Goal: Task Accomplishment & Management: Manage account settings

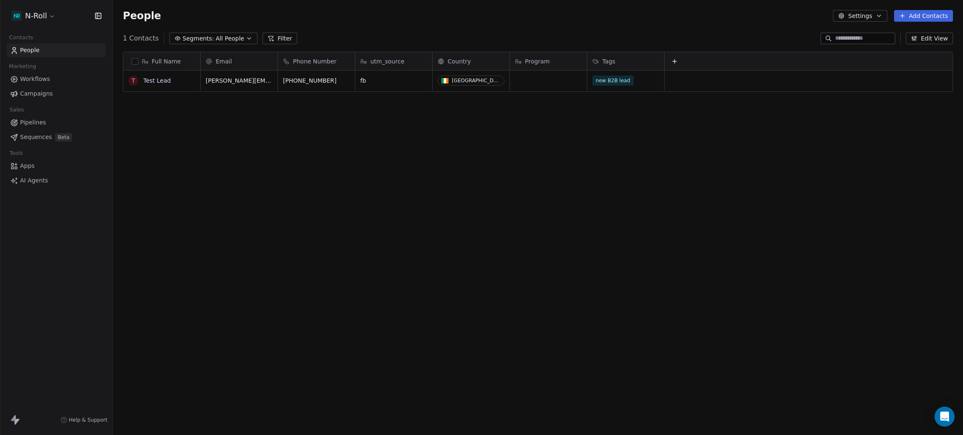
scroll to position [373, 840]
click at [300, 160] on div "Full Name T Test Lead Email Phone Number utm_source Country Program Tags leona@…" at bounding box center [538, 236] width 850 height 383
click at [24, 79] on span "Workflows" at bounding box center [35, 79] width 30 height 9
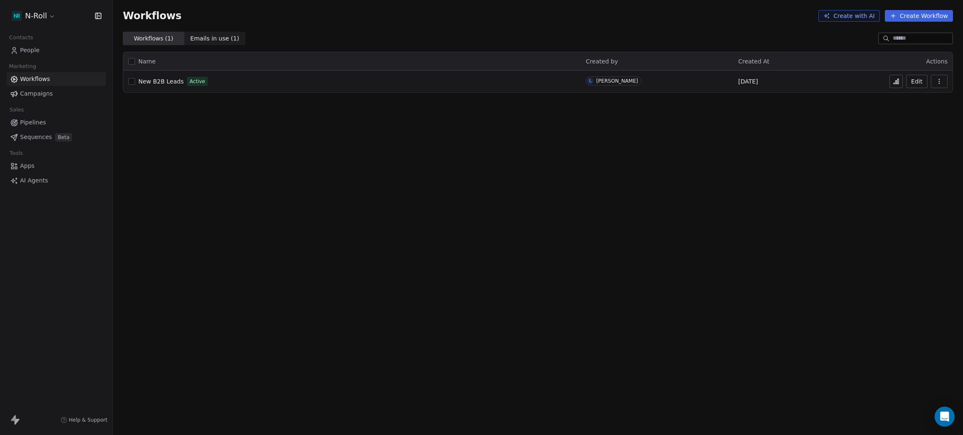
click at [156, 81] on span "New B2B Leads" at bounding box center [160, 81] width 45 height 7
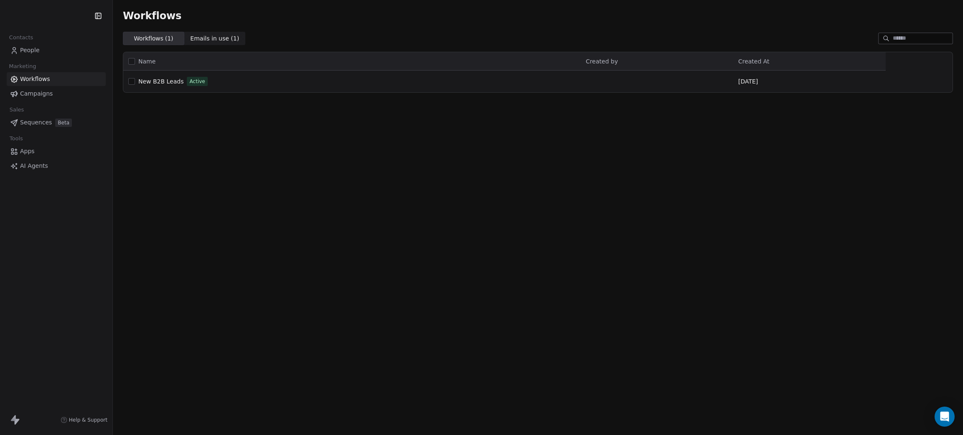
click at [36, 14] on html "Contacts People Marketing Workflows Campaigns Sales Sequences Beta Tools Apps A…" at bounding box center [481, 217] width 963 height 435
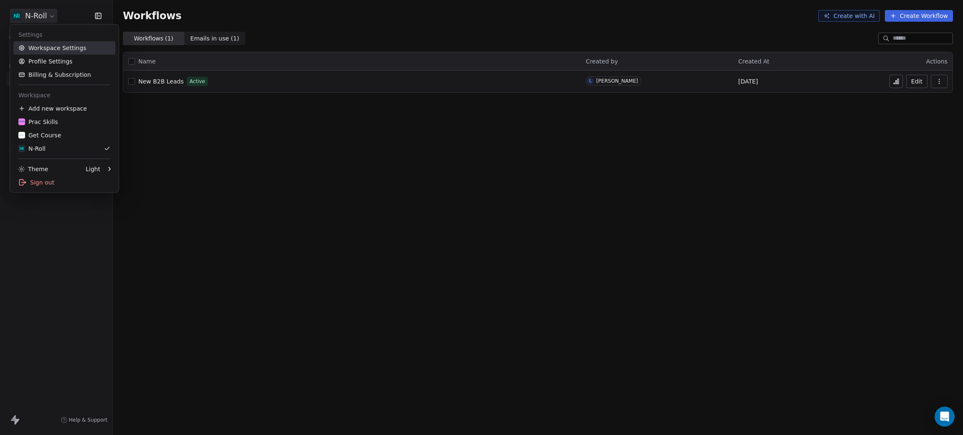
click at [62, 53] on link "Workspace Settings" at bounding box center [64, 47] width 102 height 13
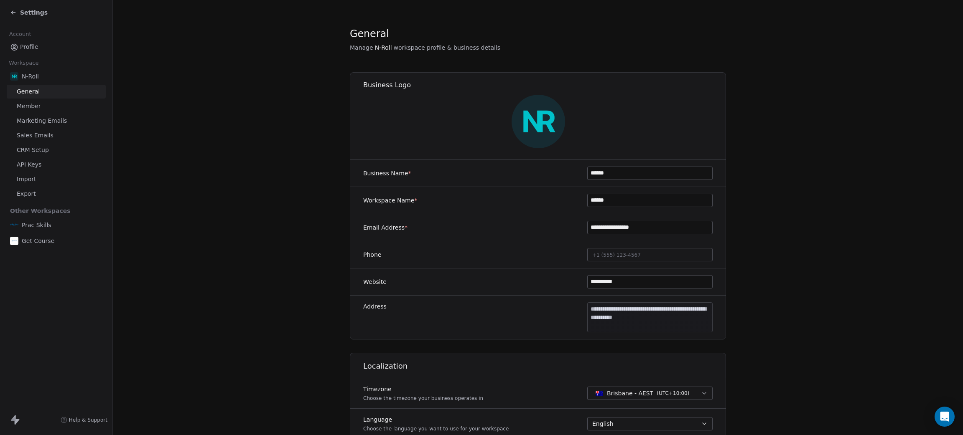
click at [36, 150] on span "CRM Setup" at bounding box center [33, 150] width 32 height 9
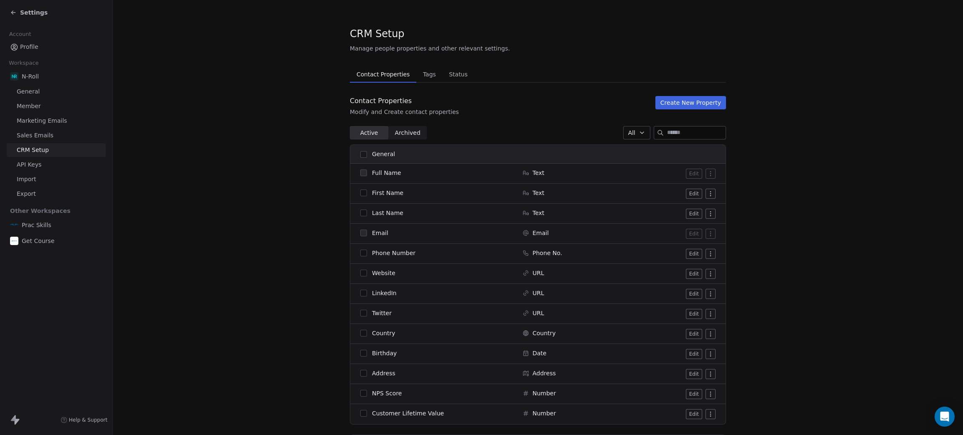
click at [425, 75] on span "Tags" at bounding box center [429, 75] width 20 height 12
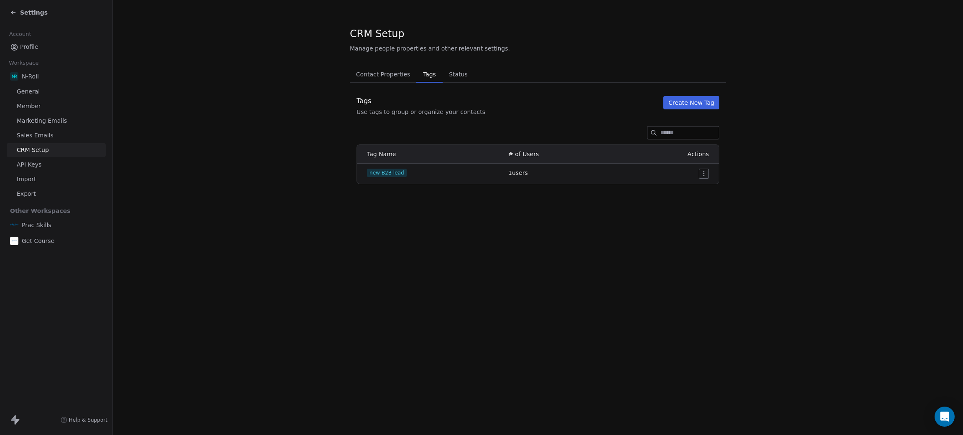
click at [690, 104] on button "Create New Tag" at bounding box center [691, 102] width 56 height 13
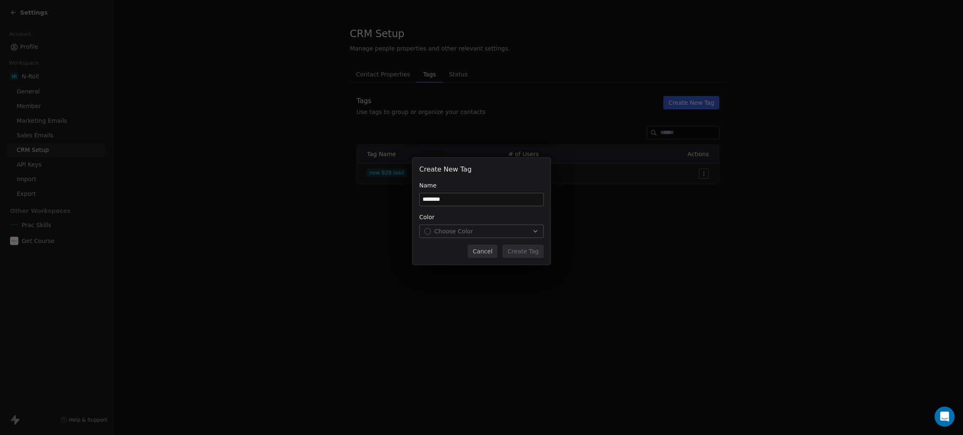
type input "********"
click at [465, 228] on span "Choose Color" at bounding box center [453, 231] width 39 height 8
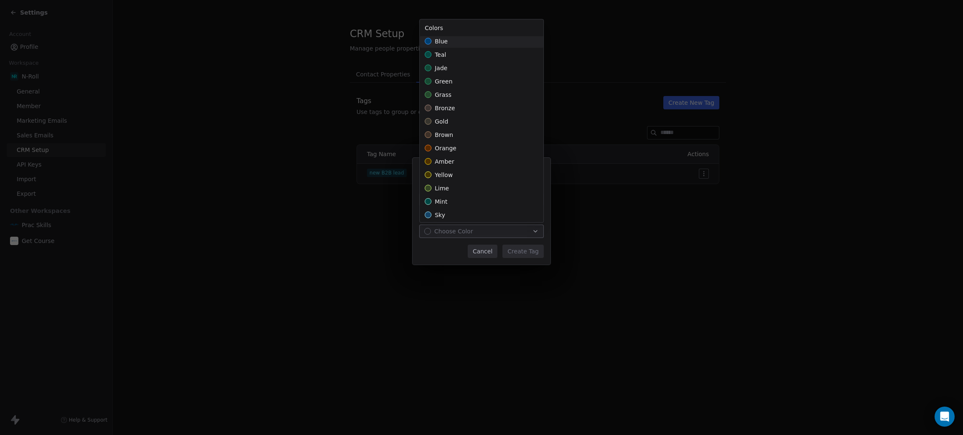
scroll to position [164, 0]
click at [445, 212] on div "sky" at bounding box center [481, 212] width 124 height 13
click at [443, 175] on span "indigo" at bounding box center [443, 177] width 18 height 8
click at [524, 248] on div "Create New Tag Name ******** Color indigo Cancel Create Tag" at bounding box center [481, 218] width 963 height 147
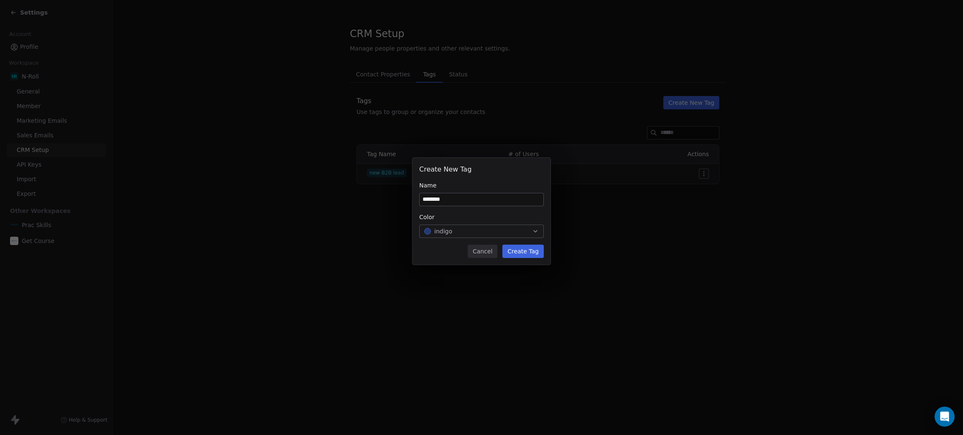
click at [528, 253] on button "Create Tag" at bounding box center [522, 251] width 41 height 13
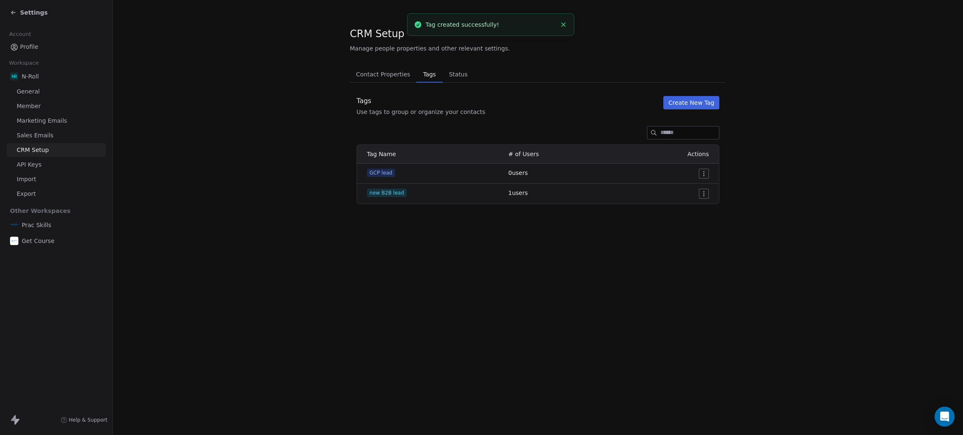
click at [15, 13] on icon at bounding box center [13, 12] width 7 height 7
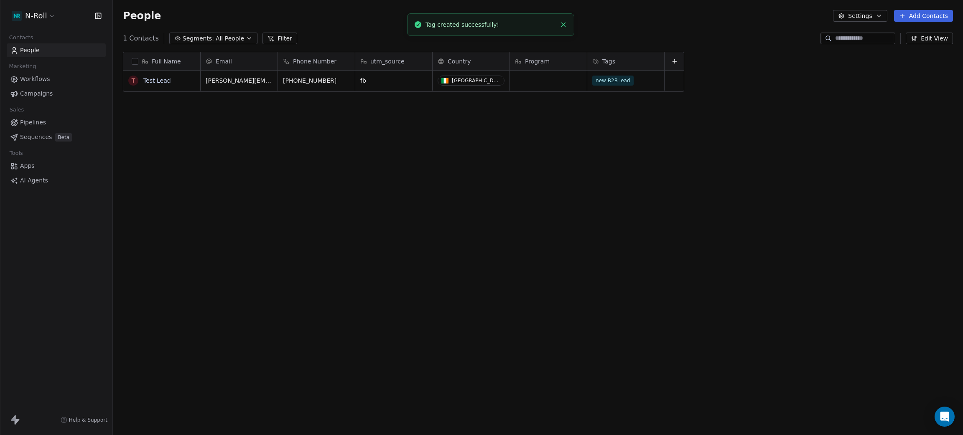
scroll to position [373, 840]
click at [29, 79] on span "Workflows" at bounding box center [35, 79] width 30 height 9
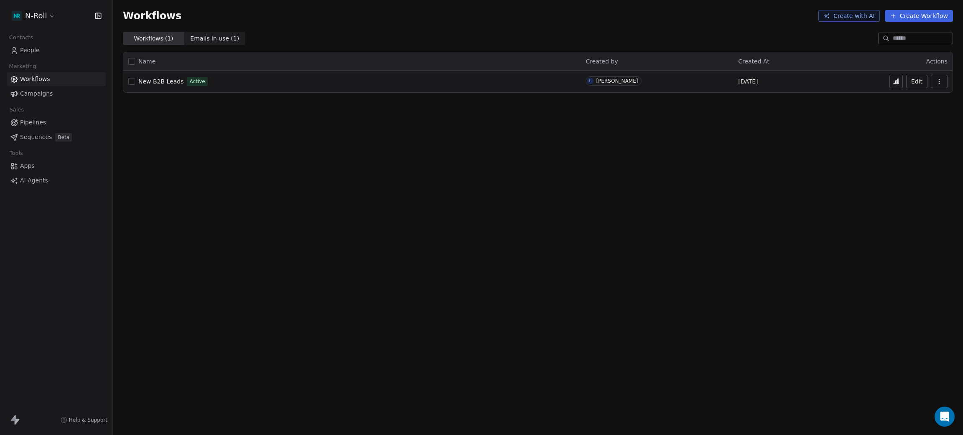
click at [157, 80] on span "New B2B Leads" at bounding box center [160, 81] width 45 height 7
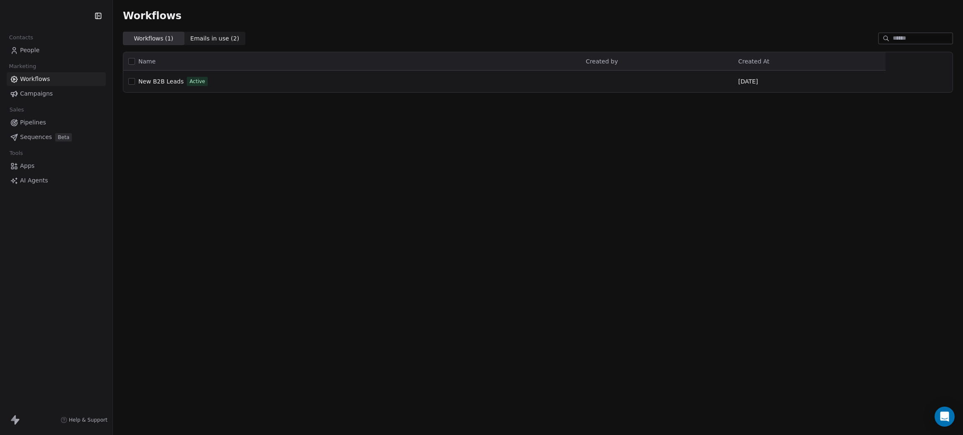
click at [199, 36] on span "Emails in use ( 2 )" at bounding box center [214, 38] width 49 height 9
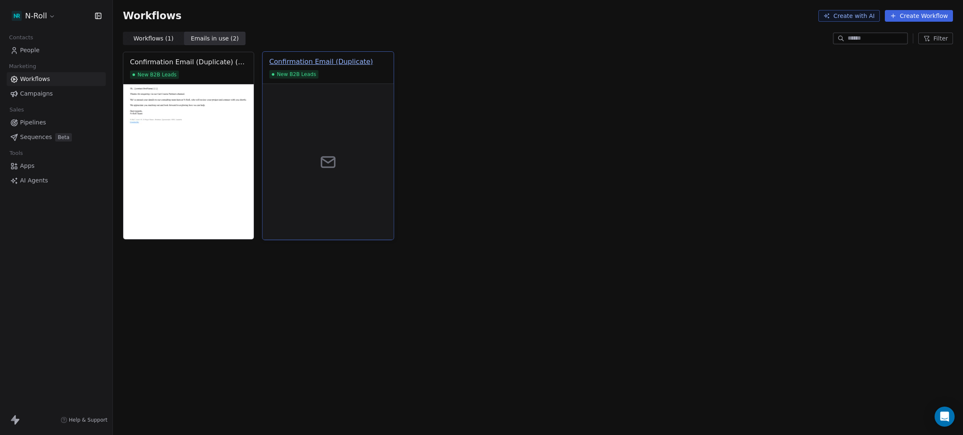
click at [340, 61] on div "Confirmation Email (Duplicate)" at bounding box center [321, 62] width 104 height 10
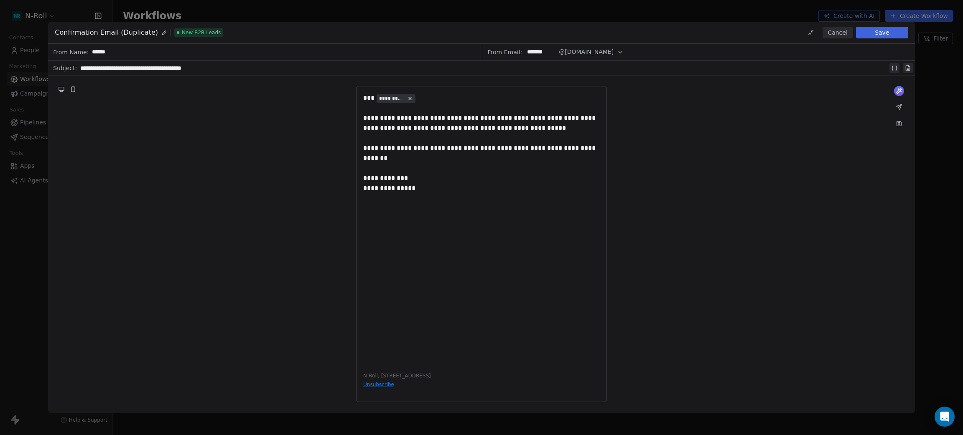
click at [839, 34] on button "Cancel" at bounding box center [837, 33] width 30 height 12
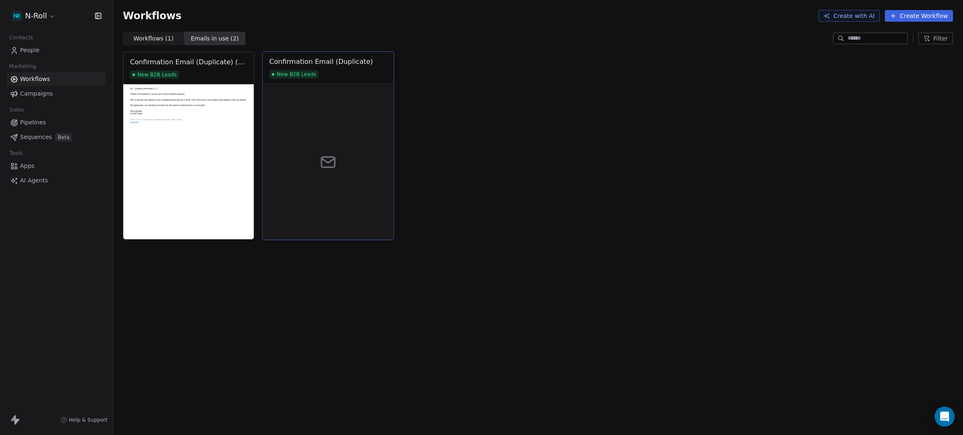
click at [369, 79] on div "Confirmation Email (Duplicate) New B2B Leads" at bounding box center [328, 68] width 131 height 32
click at [370, 57] on div "Confirmation Email (Duplicate)" at bounding box center [328, 62] width 118 height 10
click at [371, 55] on div "Confirmation Email (Duplicate) New B2B Leads" at bounding box center [328, 68] width 131 height 32
click at [340, 60] on div "Confirmation Email (Duplicate)" at bounding box center [321, 62] width 104 height 10
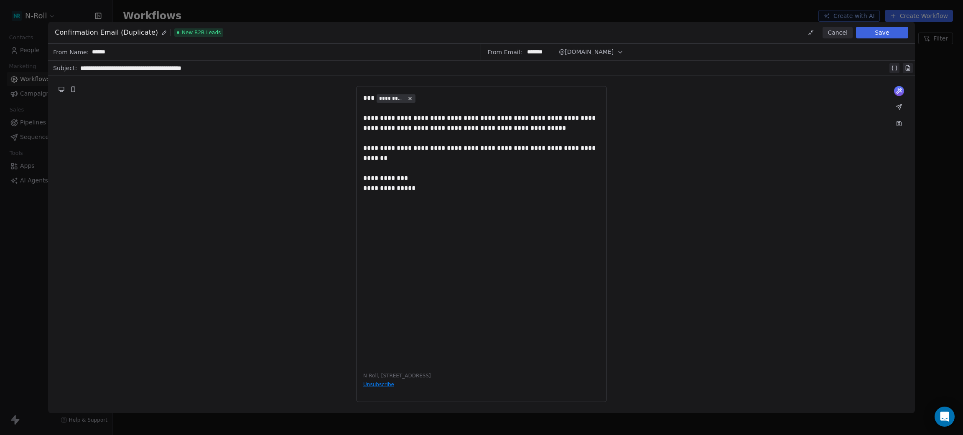
click at [161, 30] on icon at bounding box center [164, 33] width 6 height 6
drag, startPoint x: 114, startPoint y: 30, endPoint x: 155, endPoint y: 33, distance: 40.6
click at [155, 33] on div "**********" at bounding box center [129, 33] width 149 height 10
click at [874, 33] on button "Save" at bounding box center [882, 33] width 52 height 12
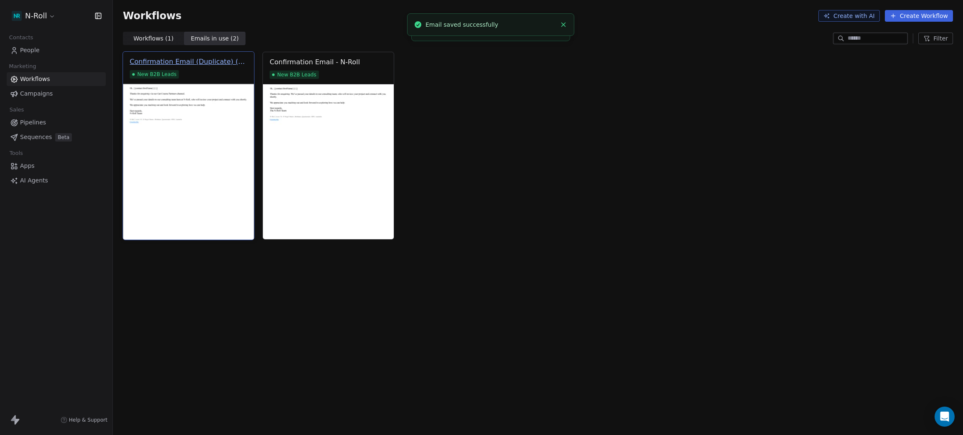
click at [220, 62] on div "Confirmation Email (Duplicate) (Duplicate)" at bounding box center [189, 62] width 118 height 10
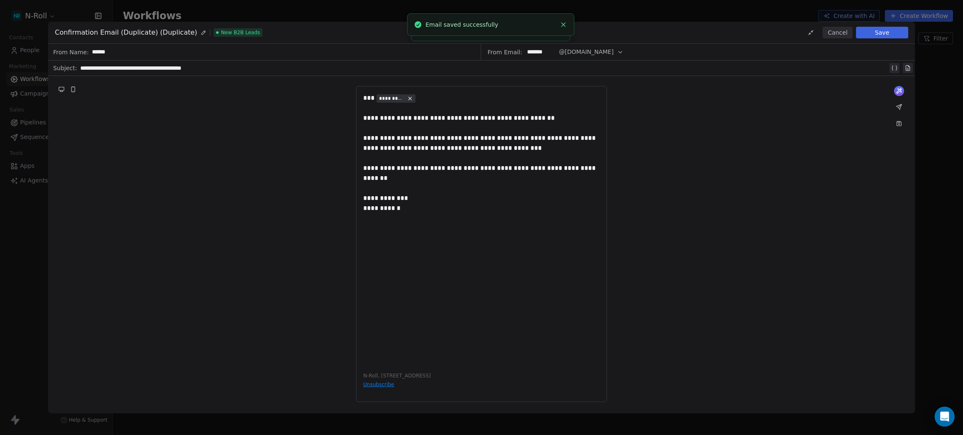
click at [199, 36] on button at bounding box center [203, 32] width 9 height 9
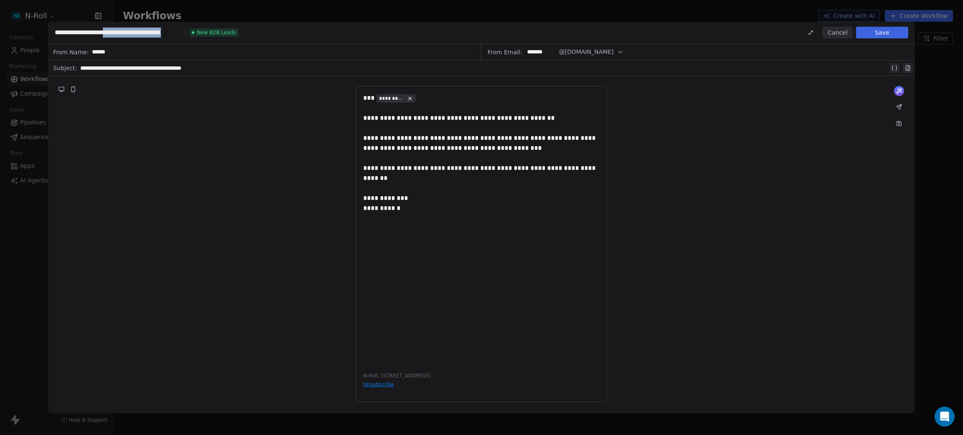
drag, startPoint x: 117, startPoint y: 29, endPoint x: 189, endPoint y: 29, distance: 71.9
click at [189, 29] on div "**********" at bounding box center [146, 33] width 183 height 10
click at [884, 33] on button "Save" at bounding box center [882, 33] width 52 height 12
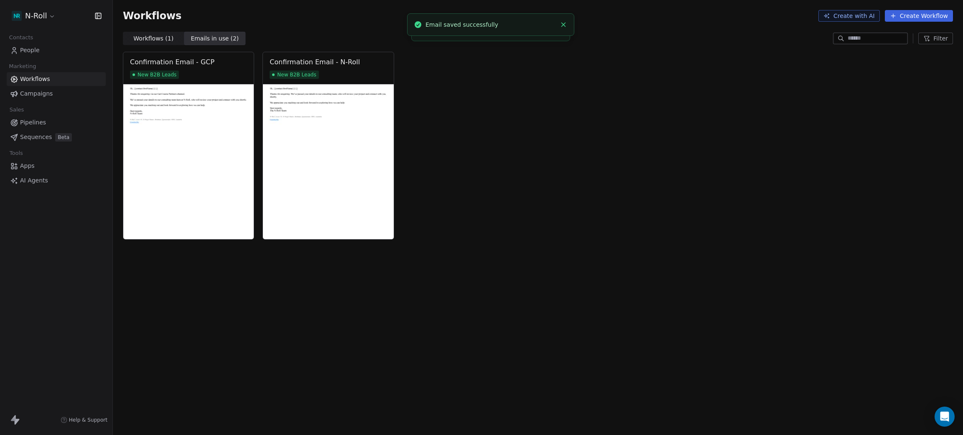
click at [150, 35] on span "Workflows ( 1 )" at bounding box center [153, 38] width 40 height 9
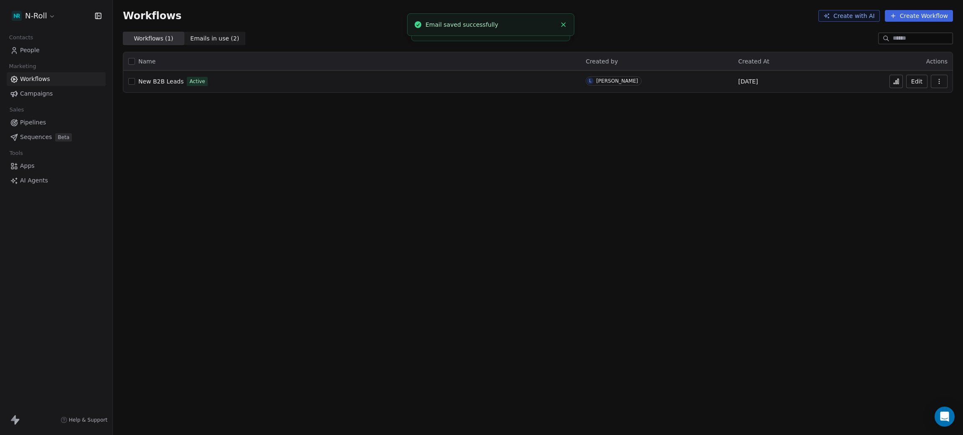
click at [161, 83] on span "New B2B Leads" at bounding box center [160, 81] width 45 height 7
click at [28, 48] on span "People" at bounding box center [30, 50] width 20 height 9
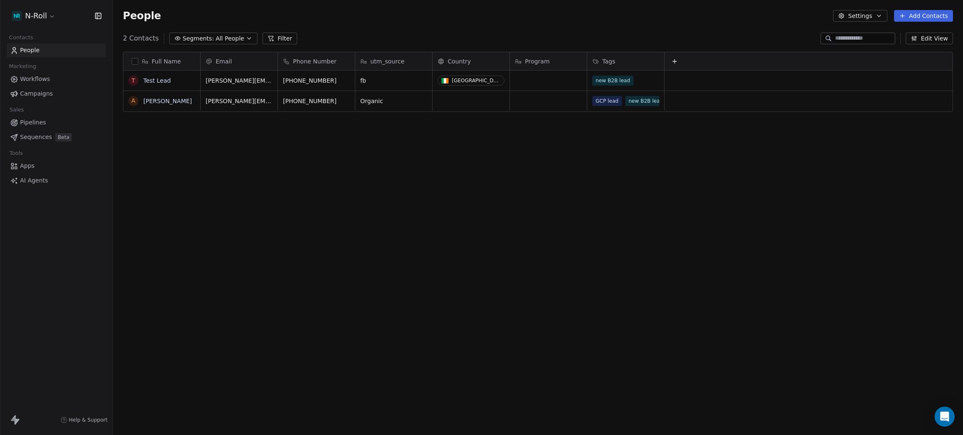
scroll to position [373, 840]
click at [41, 93] on span "Campaigns" at bounding box center [36, 93] width 33 height 9
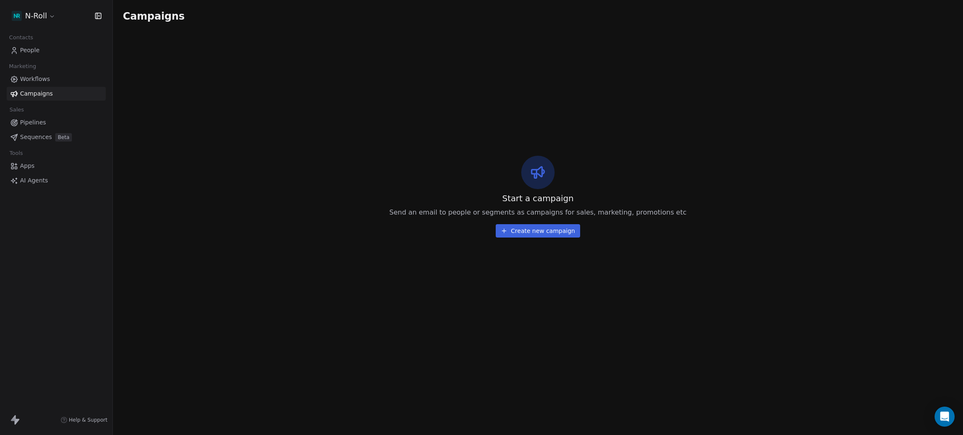
click at [31, 77] on span "Workflows" at bounding box center [35, 79] width 30 height 9
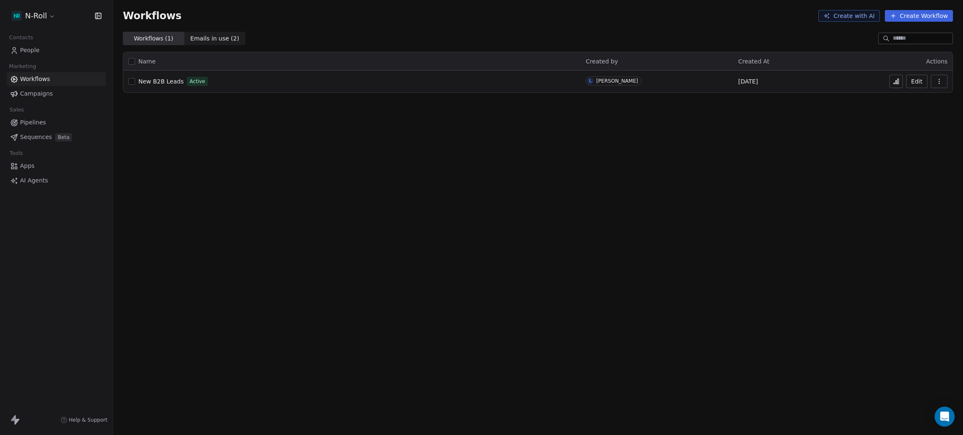
click at [159, 80] on span "New B2B Leads" at bounding box center [160, 81] width 45 height 7
click at [27, 54] on span "People" at bounding box center [30, 50] width 20 height 9
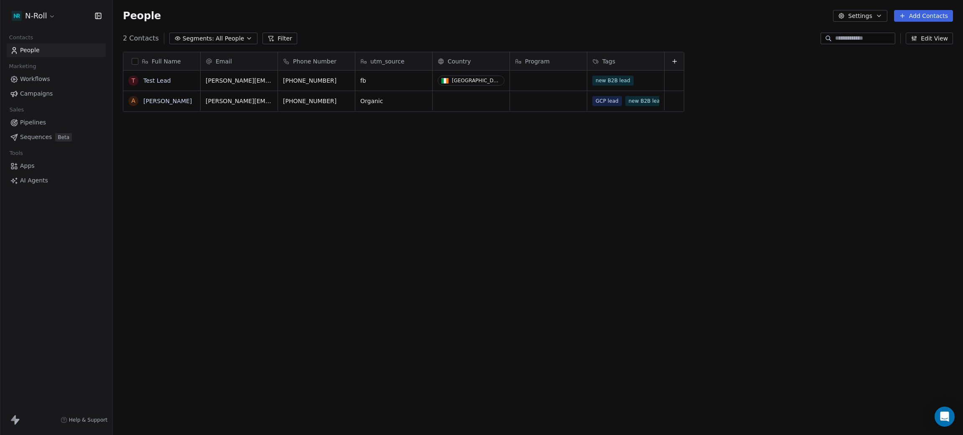
scroll to position [373, 840]
click at [155, 98] on link "Amiee McCahon" at bounding box center [167, 101] width 48 height 7
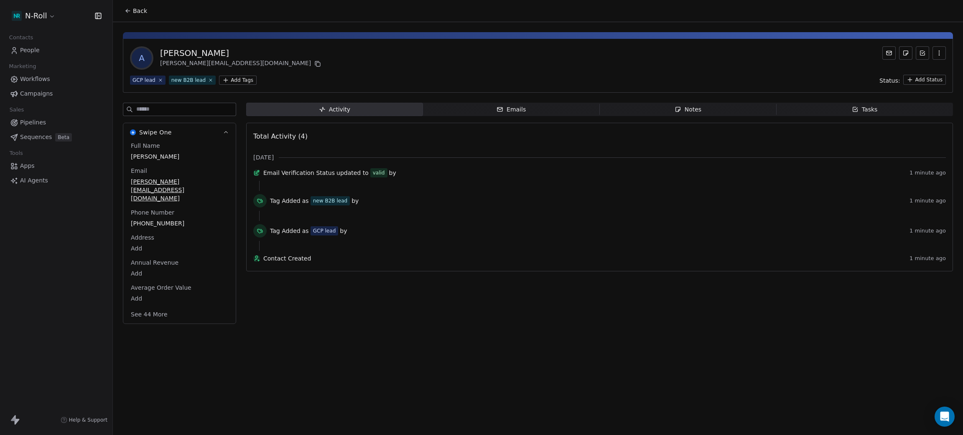
click at [489, 113] on span "Emails Emails" at bounding box center [511, 109] width 177 height 13
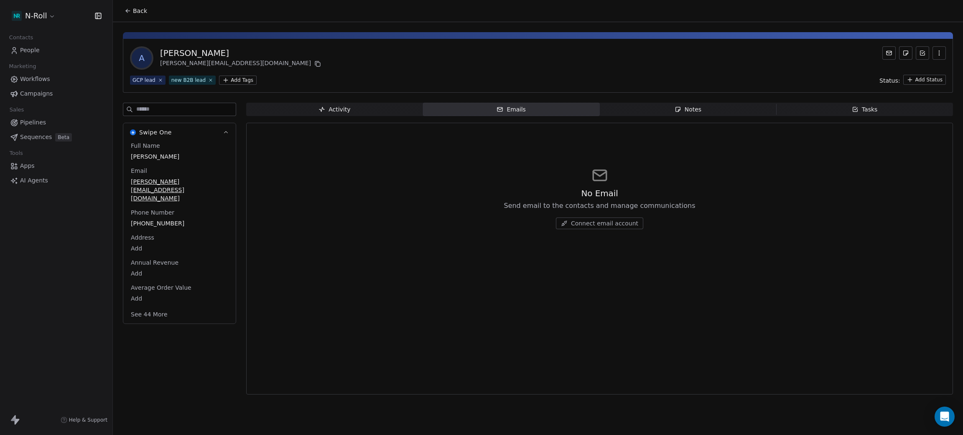
click at [365, 105] on span "Activity Activity" at bounding box center [334, 109] width 177 height 13
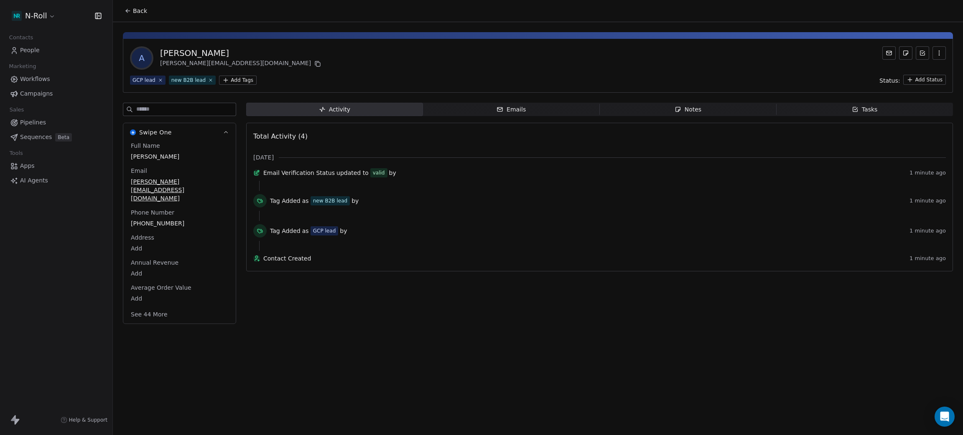
click at [935, 54] on icon "button" at bounding box center [938, 53] width 7 height 7
click at [907, 72] on div "Delete" at bounding box center [927, 70] width 56 height 13
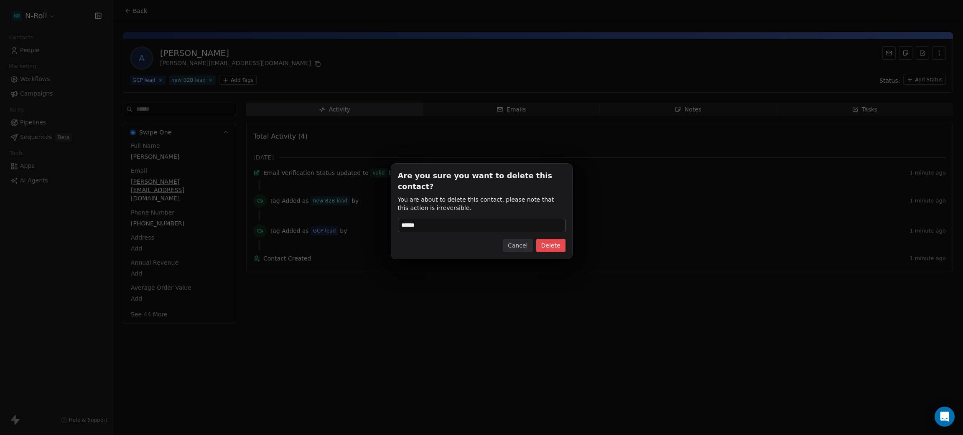
type input "******"
click at [559, 240] on button "Delete" at bounding box center [550, 245] width 29 height 13
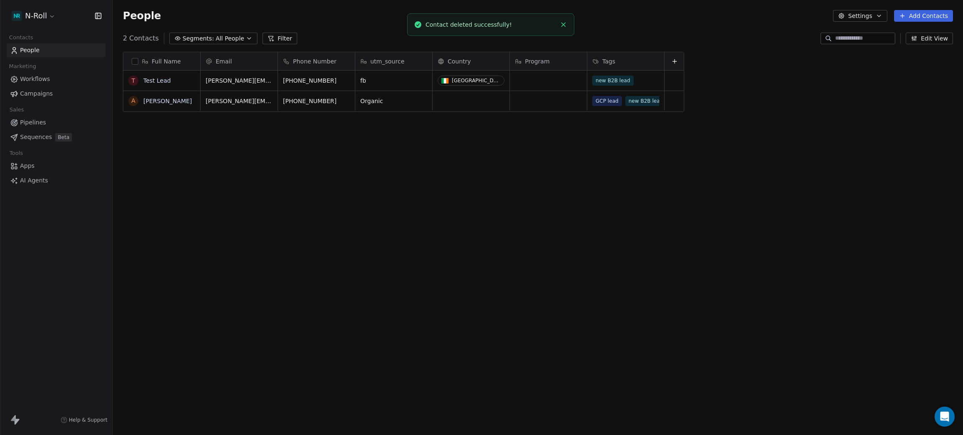
scroll to position [373, 840]
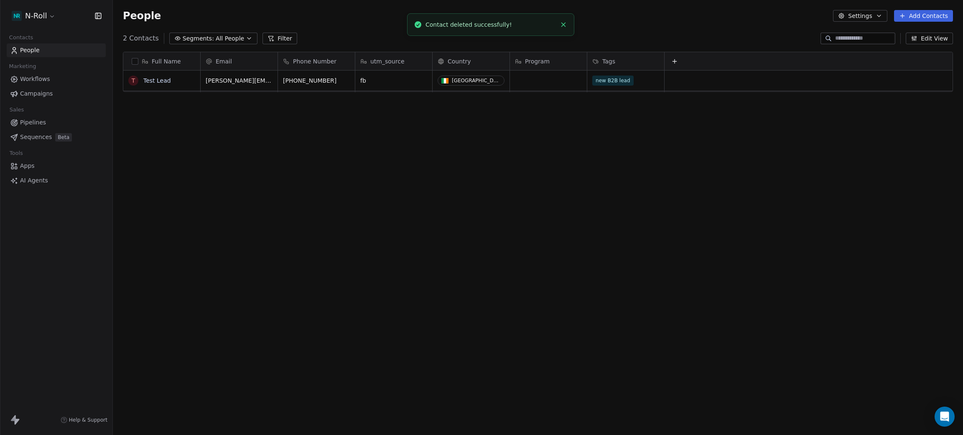
click at [39, 77] on span "Workflows" at bounding box center [35, 79] width 30 height 9
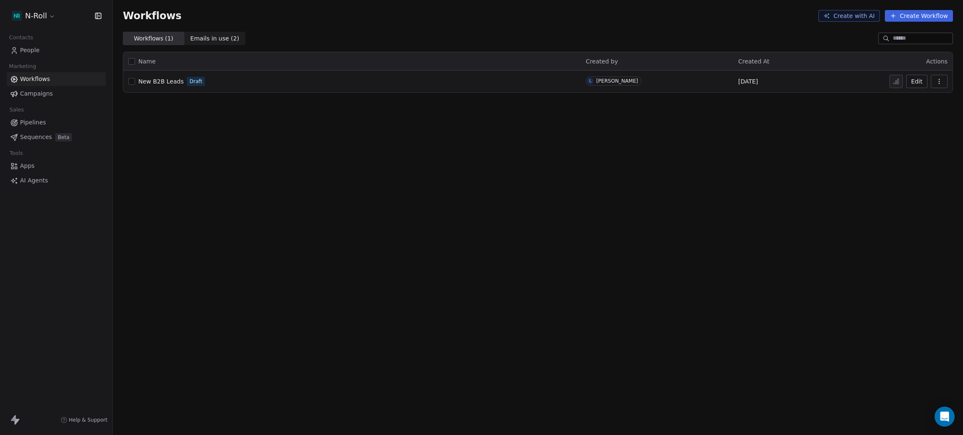
click at [165, 78] on span "New B2B Leads" at bounding box center [160, 81] width 45 height 7
click at [328, 169] on div "Workflows Create with AI Create Workflow Workflows ( 1 ) Workflows ( 1 ) Emails…" at bounding box center [538, 217] width 850 height 435
click at [363, 165] on div "Workflows Create with AI Create Workflow Workflows ( 1 ) Workflows ( 1 ) Emails…" at bounding box center [538, 217] width 850 height 435
click at [28, 46] on span "People" at bounding box center [30, 50] width 20 height 9
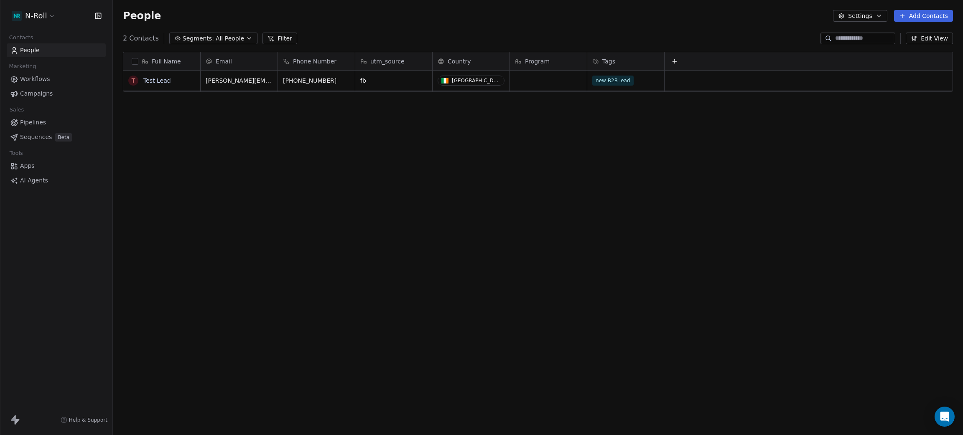
scroll to position [373, 840]
click at [333, 166] on div "Full Name T Test Lead Email Phone Number utm_source Country Program Tags [PERSO…" at bounding box center [538, 236] width 850 height 383
